Goal: Task Accomplishment & Management: Complete application form

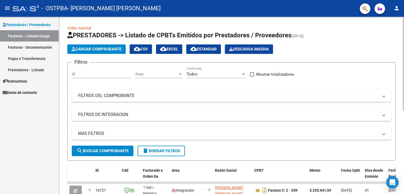
click at [89, 48] on span "Cargar Comprobante" at bounding box center [97, 49] width 50 height 5
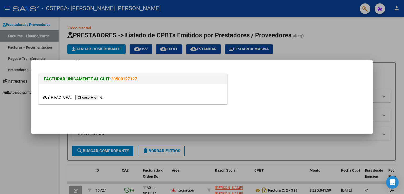
click at [80, 98] on input "file" at bounding box center [76, 98] width 67 height 6
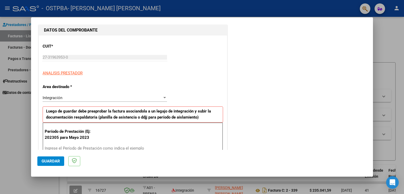
scroll to position [105, 0]
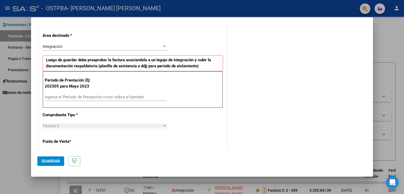
click at [64, 97] on input "Ingrese el Período de Prestación como indica el ejemplo" at bounding box center [106, 97] width 122 height 5
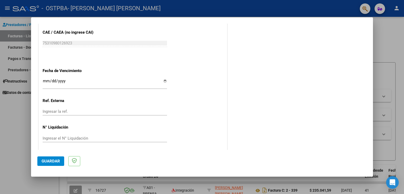
scroll to position [326, 0]
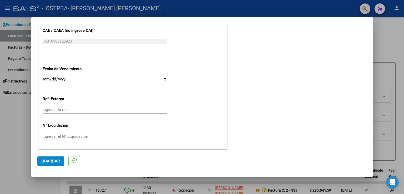
type input "202507"
click at [50, 161] on span "Guardar" at bounding box center [51, 161] width 18 height 5
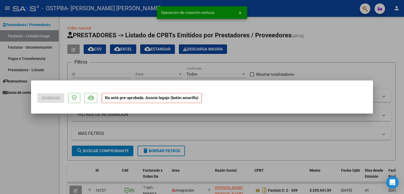
scroll to position [0, 0]
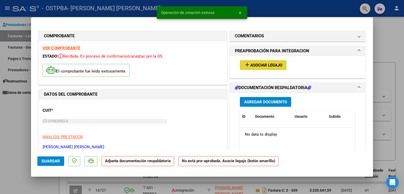
click at [271, 64] on span "Asociar Legajo" at bounding box center [267, 65] width 32 height 5
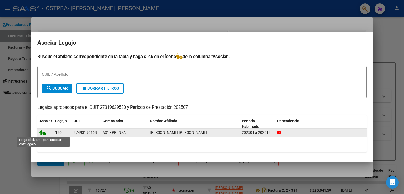
click at [43, 133] on icon at bounding box center [42, 133] width 6 height 6
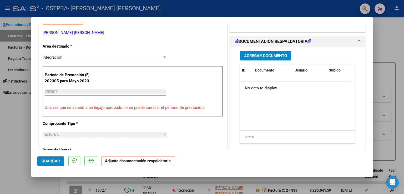
scroll to position [105, 0]
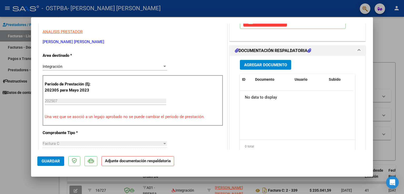
click at [260, 64] on span "Agregar Documento" at bounding box center [265, 65] width 43 height 5
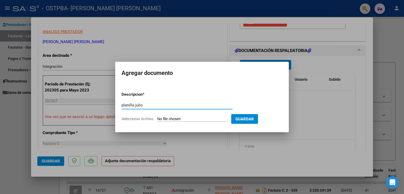
type input "planilla julio"
click at [223, 120] on input "Seleccionar Archivo" at bounding box center [192, 119] width 70 height 5
type input "C:\fakepath\[PERSON_NAME] [PERSON_NAME].pdf"
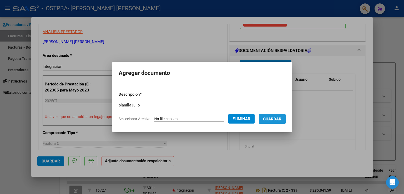
click at [285, 123] on button "Guardar" at bounding box center [272, 119] width 27 height 10
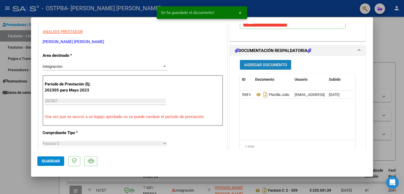
click at [270, 62] on button "Agregar Documento" at bounding box center [265, 65] width 51 height 10
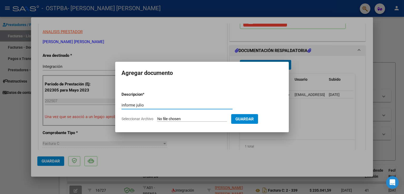
type input "informe julio"
click at [166, 118] on input "Seleccionar Archivo" at bounding box center [192, 119] width 70 height 5
click at [214, 119] on input "Seleccionar Archivo" at bounding box center [192, 119] width 70 height 5
type input "C:\fakepath\informe tcc [PERSON_NAME] .pdf"
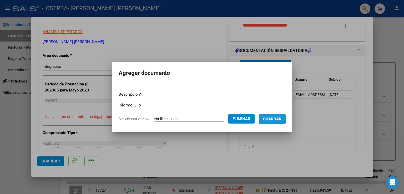
click at [282, 119] on span "Guardar" at bounding box center [272, 119] width 18 height 5
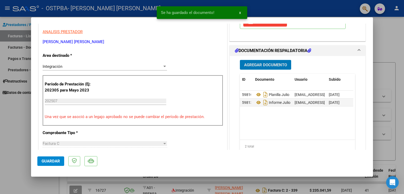
click at [57, 160] on span "Guardar" at bounding box center [51, 161] width 18 height 5
